Goal: Download file/media

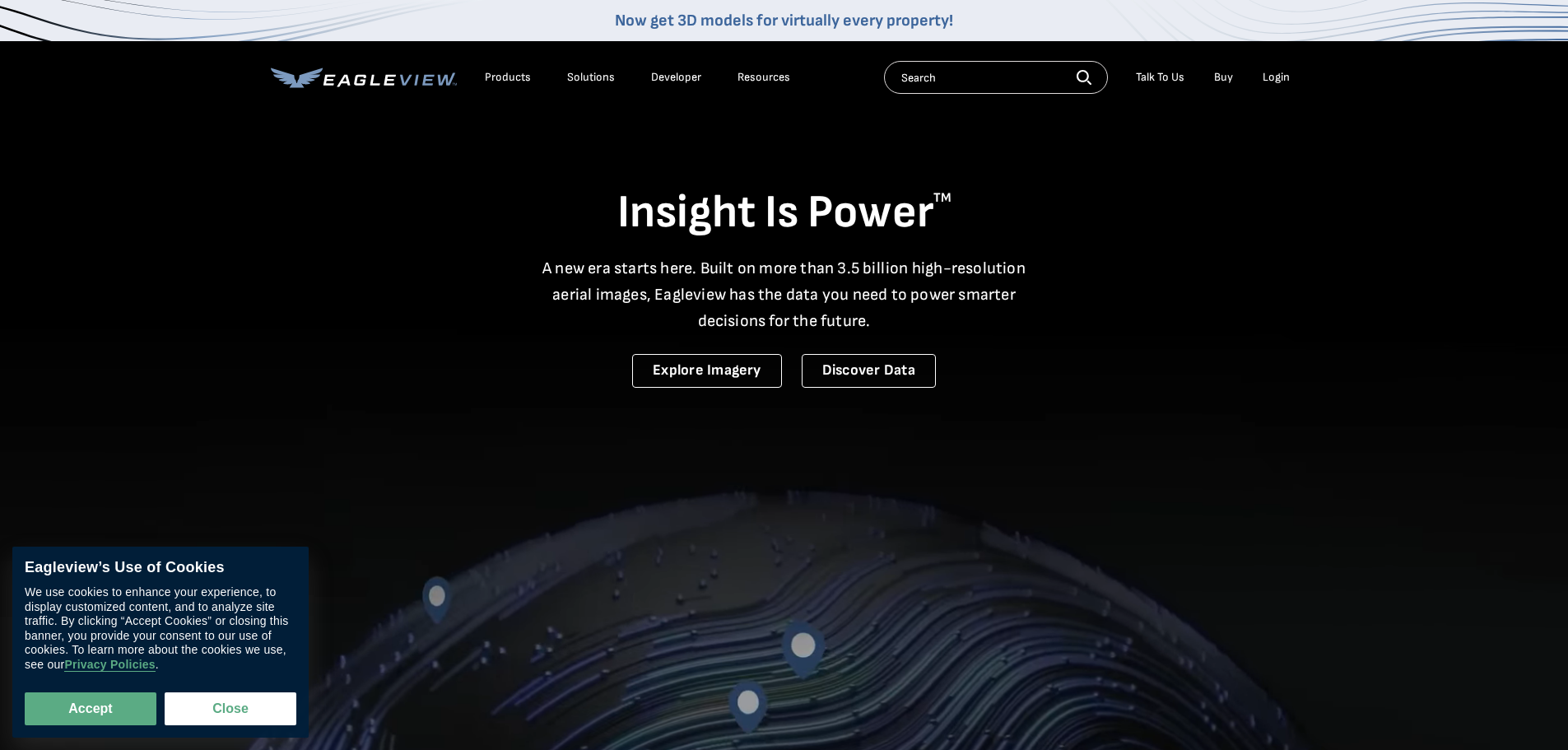
click at [1269, 81] on div "Login" at bounding box center [1276, 77] width 27 height 15
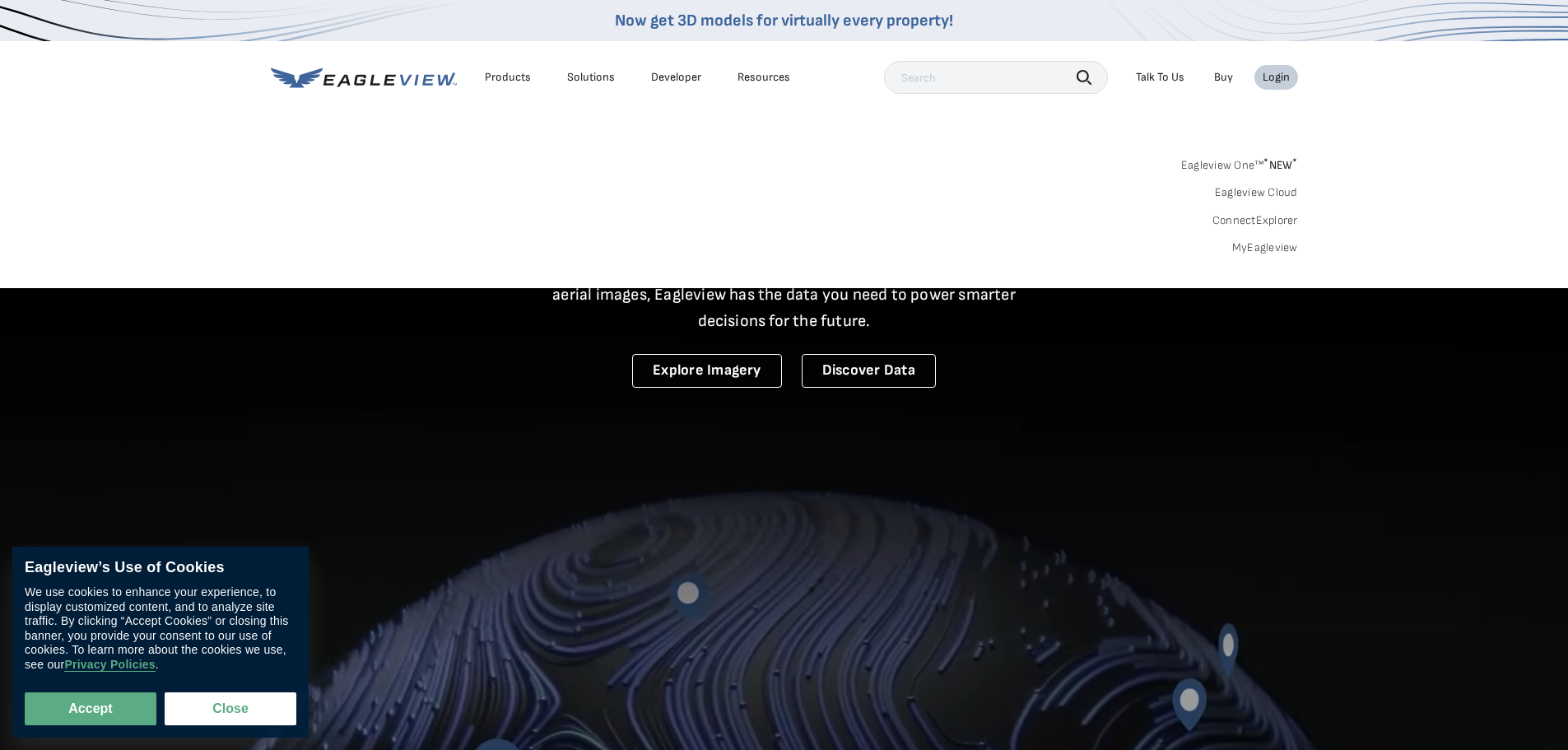
click at [1259, 249] on link "MyEagleview" at bounding box center [1265, 247] width 66 height 15
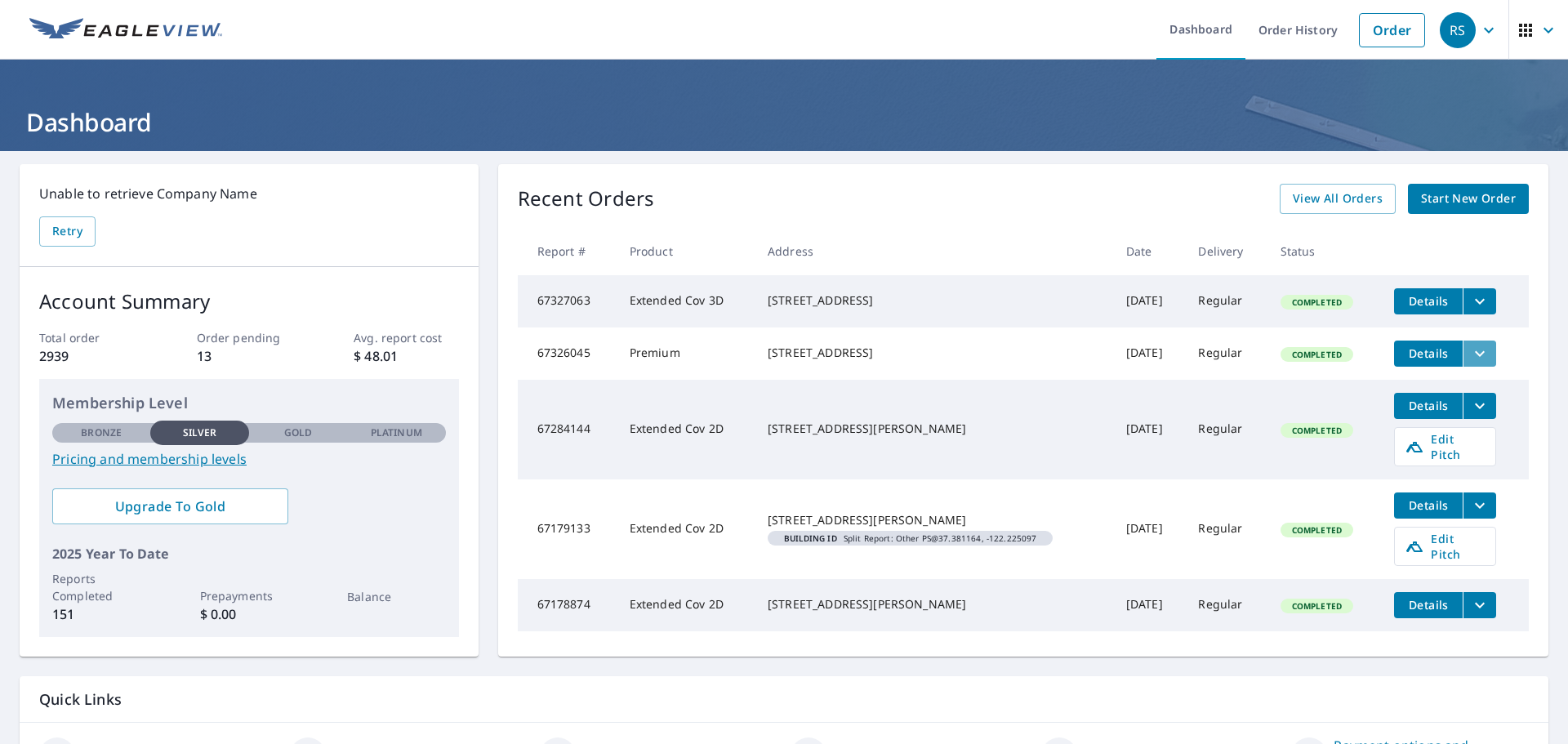
click at [1476, 357] on icon "filesDropdownBtn-67326045" at bounding box center [1480, 354] width 20 height 20
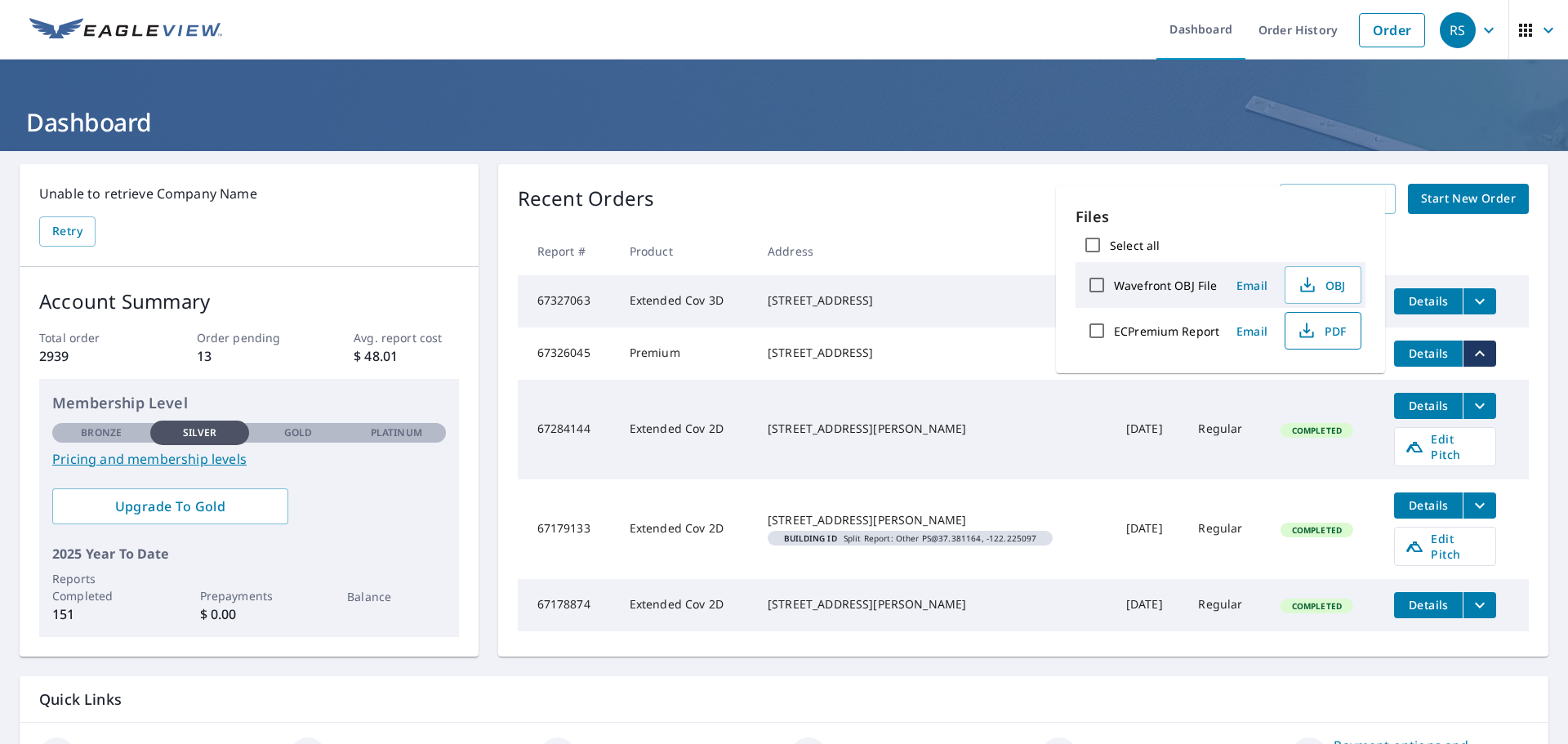
click at [1329, 338] on span "PDF" at bounding box center [1321, 331] width 52 height 20
